Goal: Complete application form: Complete application form

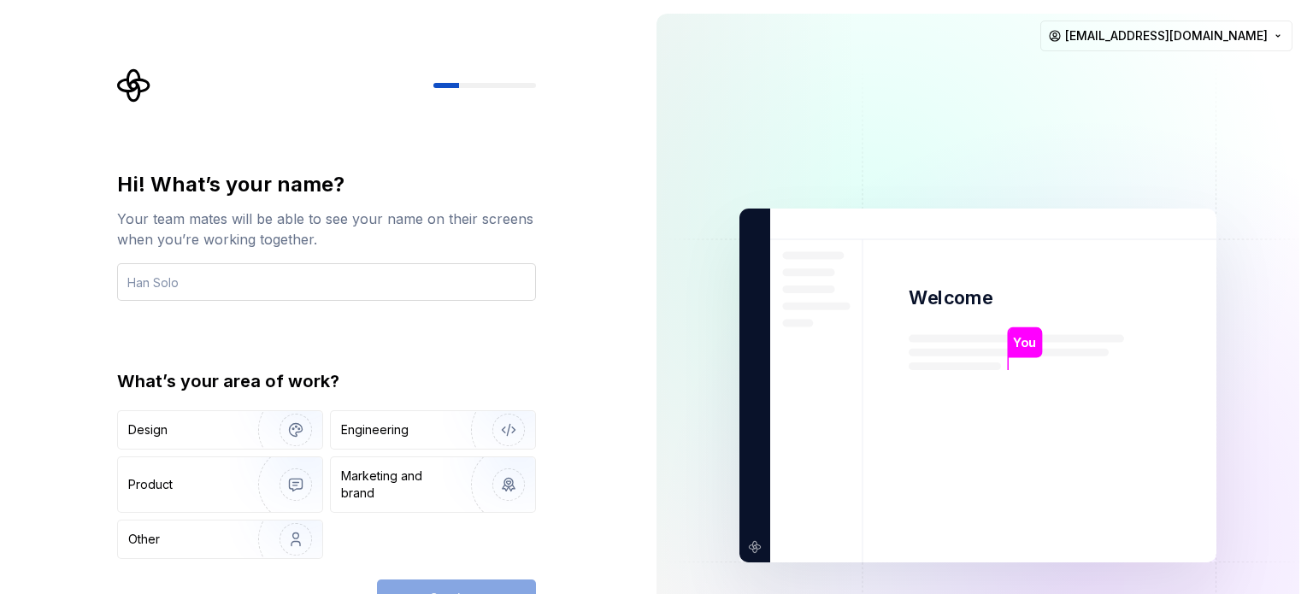
click at [242, 275] on input "text" at bounding box center [326, 282] width 419 height 38
type input "alambiru"
click at [414, 586] on div "Continue" at bounding box center [456, 599] width 159 height 38
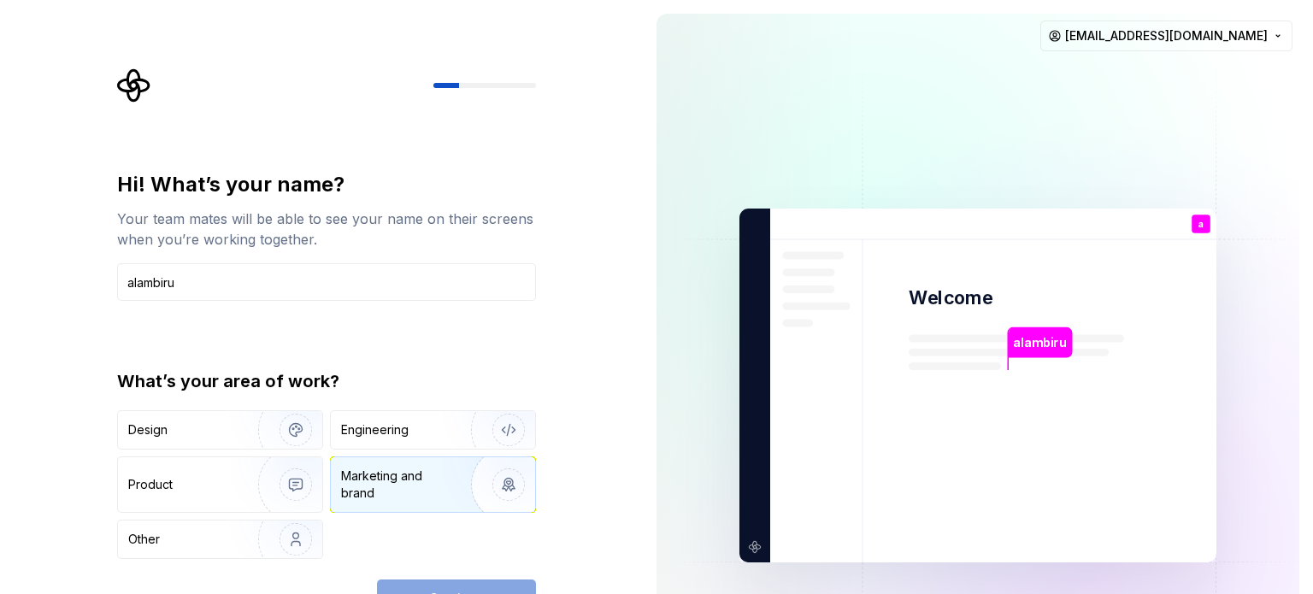
click at [468, 478] on img "button" at bounding box center [497, 484] width 109 height 115
click at [492, 584] on button "Continue" at bounding box center [456, 599] width 159 height 38
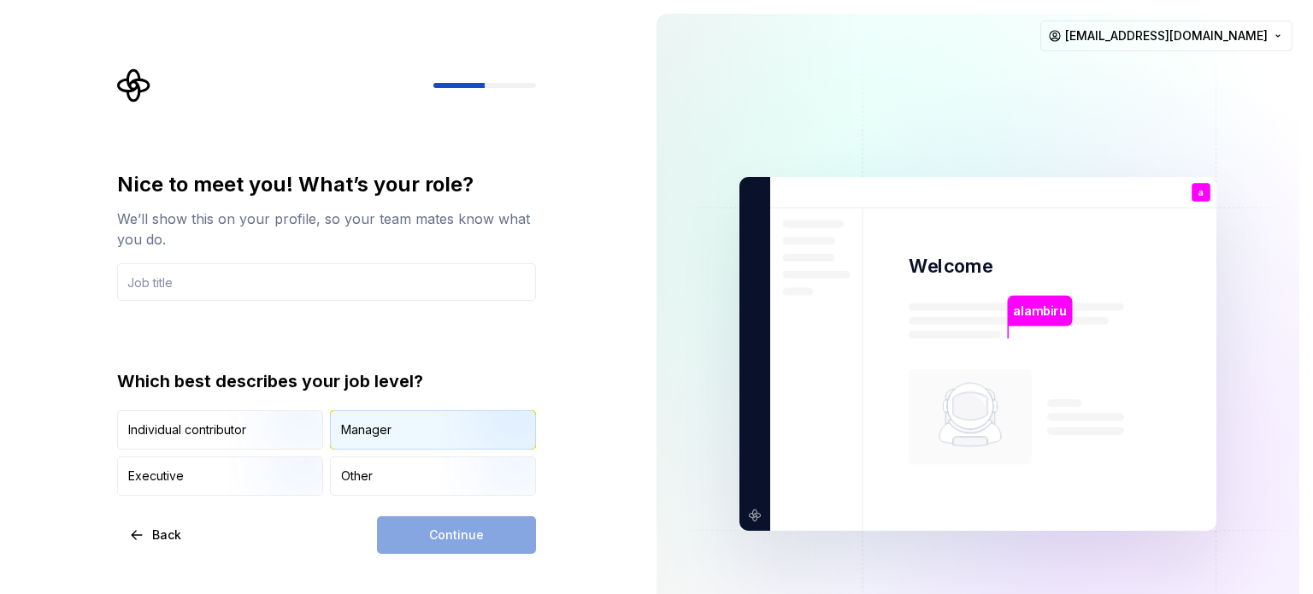
click at [354, 437] on div "Manager" at bounding box center [366, 429] width 50 height 17
drag, startPoint x: 291, startPoint y: 259, endPoint x: 279, endPoint y: 282, distance: 26.0
click at [279, 282] on div "Nice to meet you! What’s your role? We’ll show this on your profile, so your te…" at bounding box center [326, 236] width 419 height 130
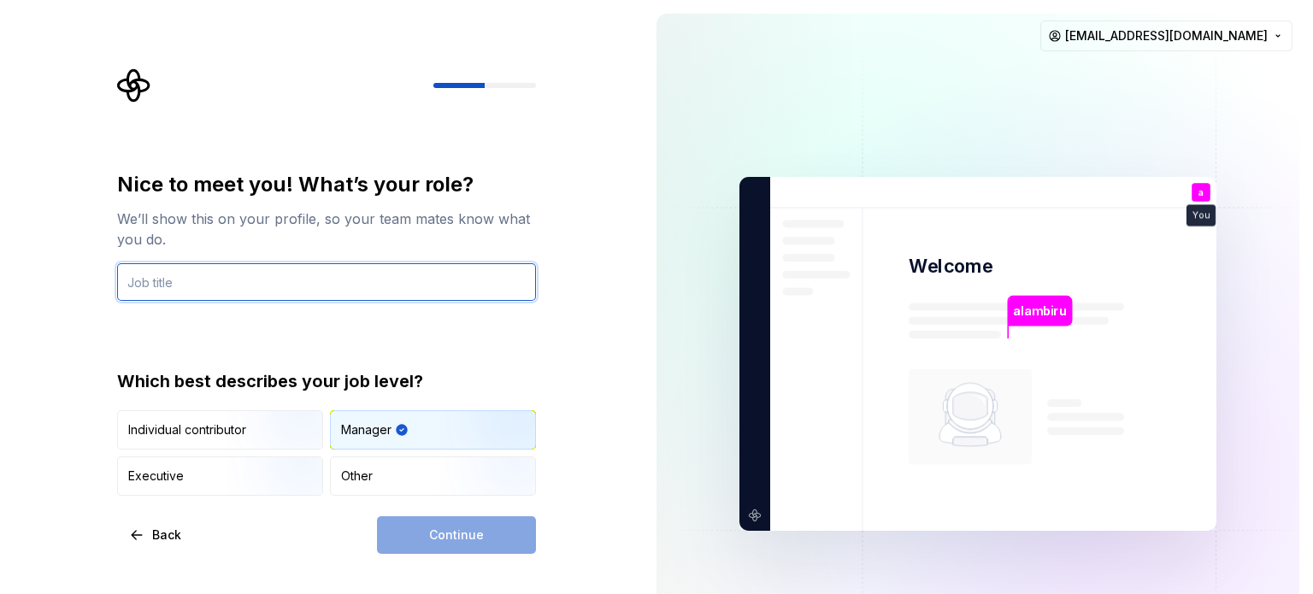
click at [279, 282] on input "text" at bounding box center [326, 282] width 419 height 38
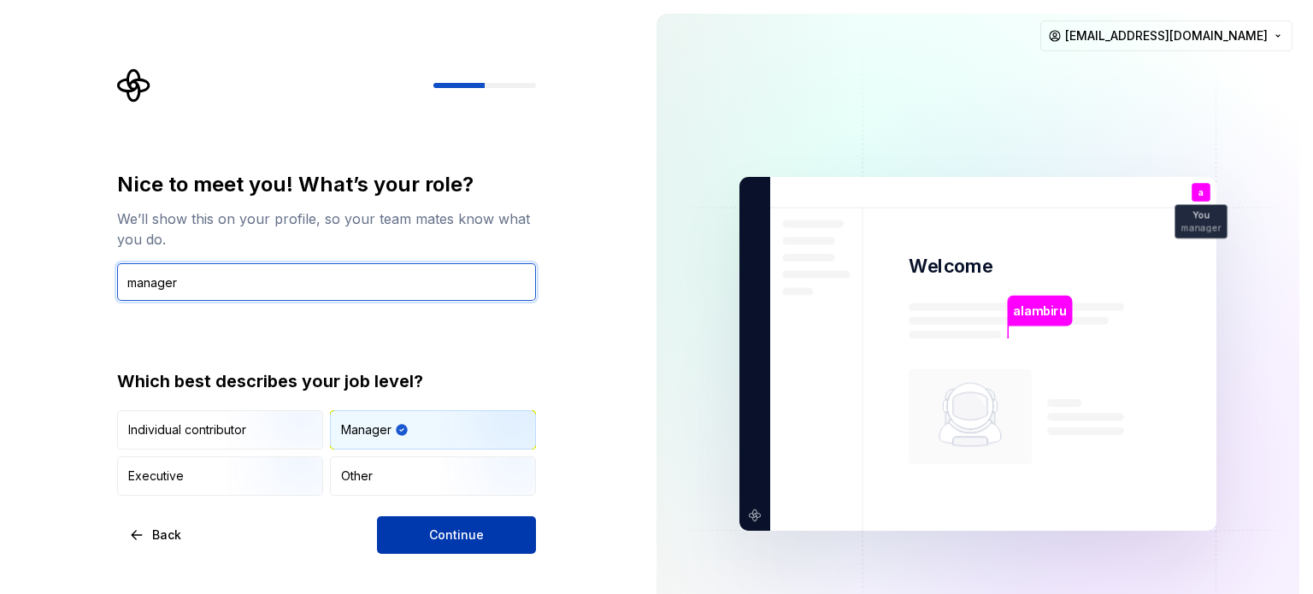
type input "manager"
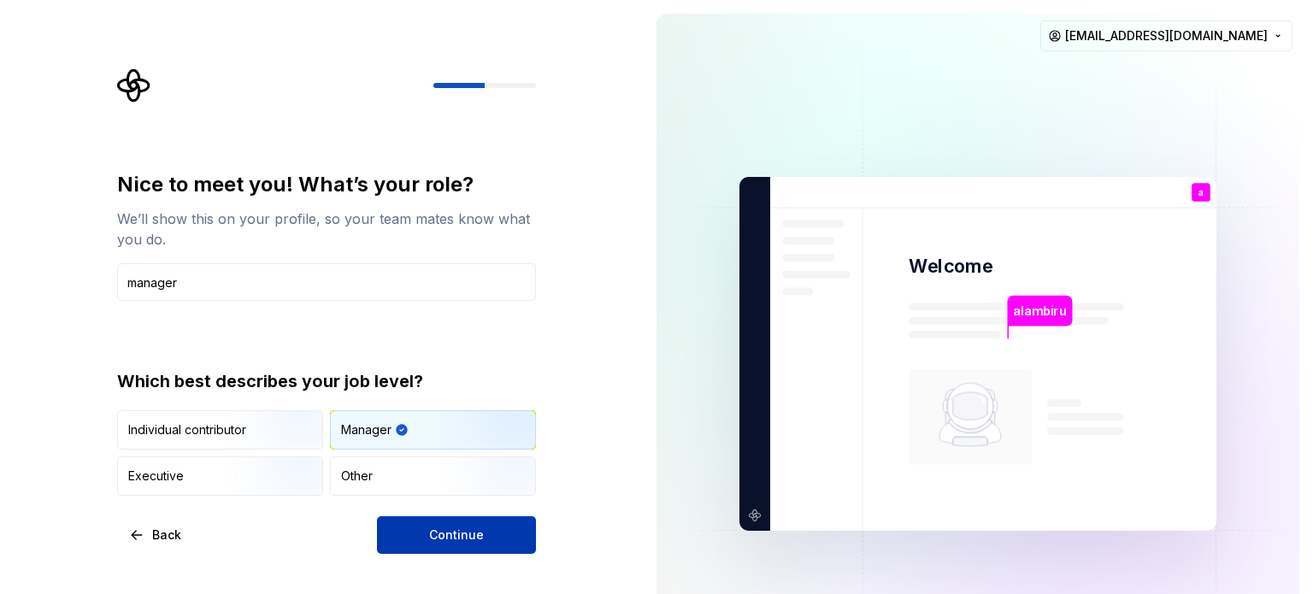
click at [450, 527] on span "Continue" at bounding box center [456, 535] width 55 height 17
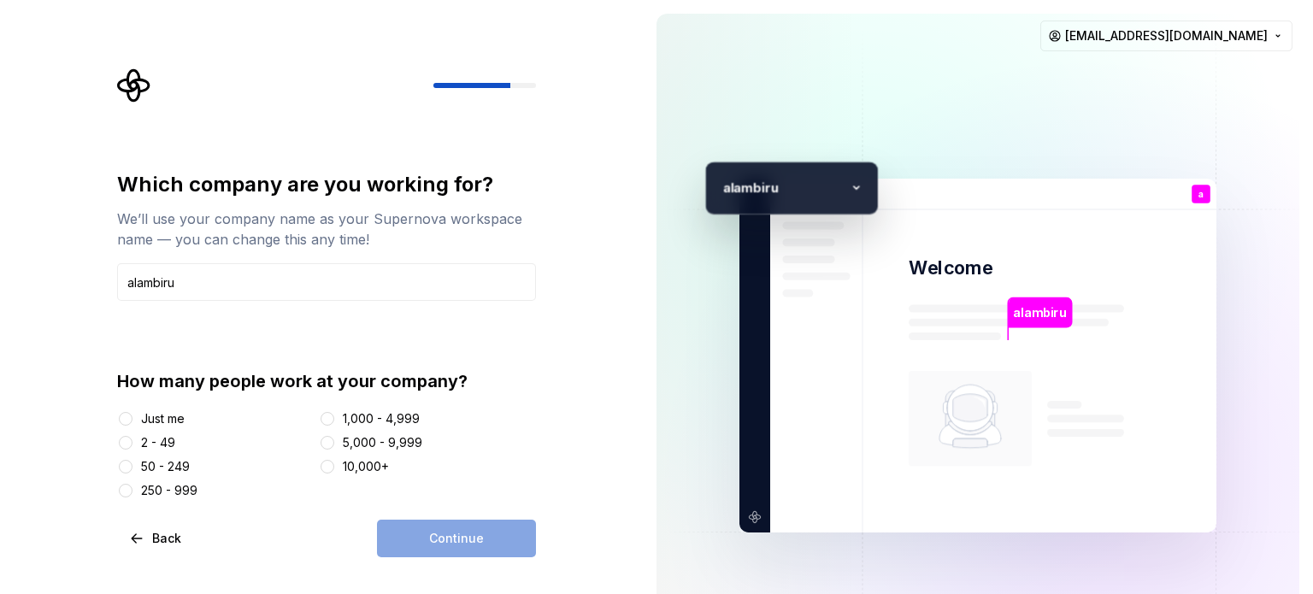
type input "alambiru"
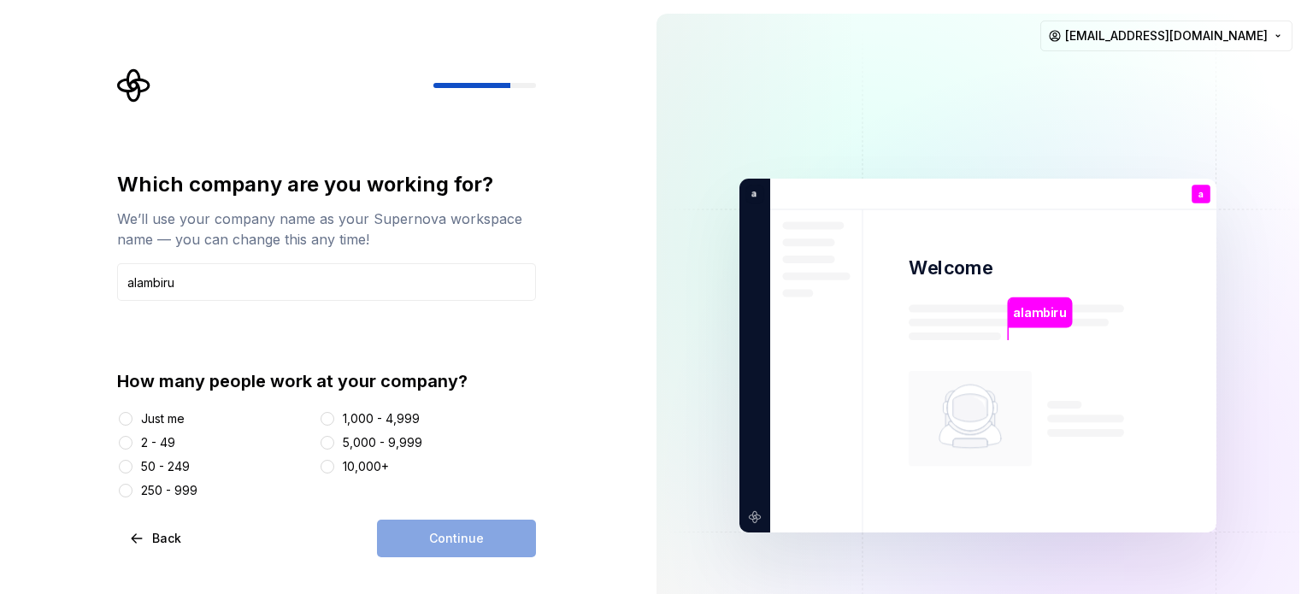
click at [133, 415] on div at bounding box center [125, 418] width 17 height 17
click at [127, 416] on button "Just me" at bounding box center [126, 419] width 14 height 14
click at [476, 546] on span "Continue" at bounding box center [456, 538] width 55 height 17
